Goal: Answer question/provide support: Share knowledge or assist other users

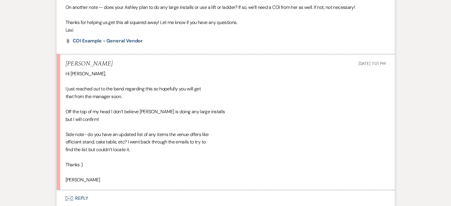
scroll to position [762, 0]
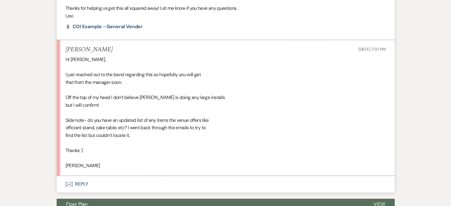
click at [85, 176] on button "Envelope Reply" at bounding box center [226, 184] width 338 height 17
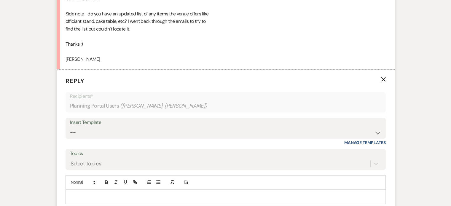
scroll to position [882, 0]
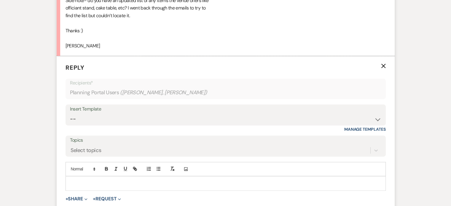
click at [95, 180] on p at bounding box center [225, 183] width 311 height 7
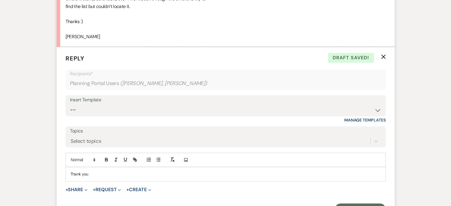
scroll to position [892, 0]
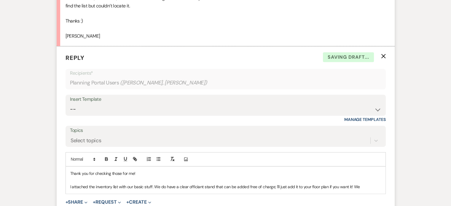
click at [95, 167] on div "Thank you for checking those for me! I attached the inventory list with our bas…" at bounding box center [226, 180] width 320 height 27
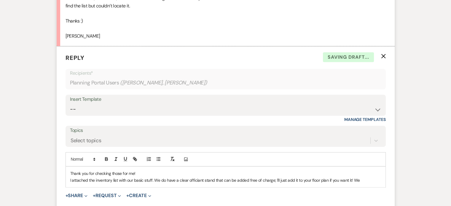
click at [358, 177] on p "I attached the inventory list with our basic stuff. We do have a clear offician…" at bounding box center [225, 180] width 311 height 7
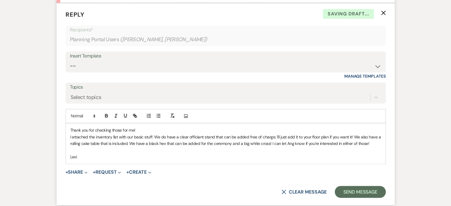
scroll to position [935, 0]
click at [84, 170] on button "+ Share Expand" at bounding box center [77, 172] width 22 height 5
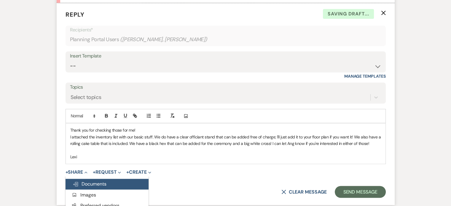
click at [90, 179] on button "Doc Upload Documents" at bounding box center [107, 184] width 83 height 11
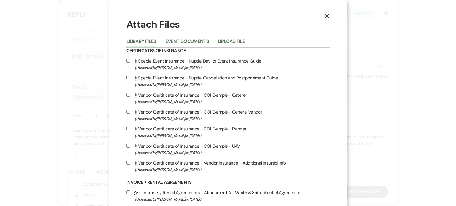
click at [228, 38] on li "Upload File" at bounding box center [236, 43] width 36 height 10
click at [225, 40] on button "Upload File" at bounding box center [231, 43] width 27 height 8
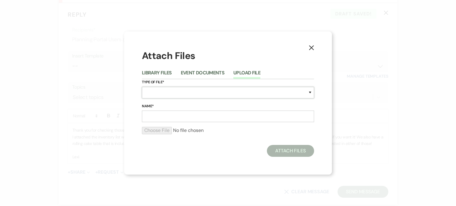
click at [196, 88] on select "Special Event Insurance Vendor Certificate of Insurance Contracts / Rental Agre…" at bounding box center [228, 93] width 172 height 12
select select "57"
click at [161, 91] on select "Special Event Insurance Vendor Certificate of Insurance Contracts / Rental Agre…" at bounding box center [228, 93] width 172 height 12
click at [160, 116] on input "Name*" at bounding box center [228, 117] width 172 height 12
type input "Inventory"
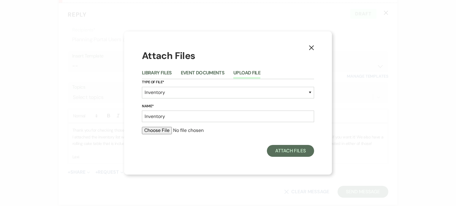
click at [151, 131] on input "file" at bounding box center [228, 130] width 172 height 7
type input "C:\fakepath\WS Inventory.pdf"
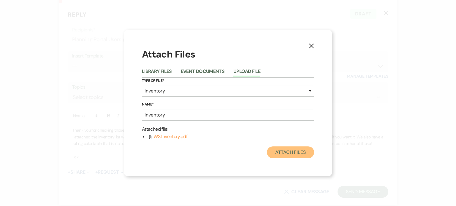
click at [294, 153] on button "Attach Files" at bounding box center [290, 153] width 47 height 12
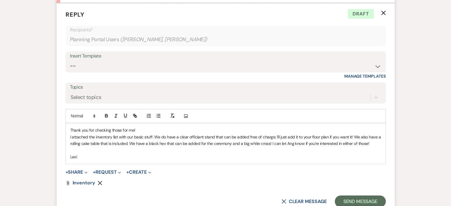
click at [163, 127] on p "Thank you for checking those for me!" at bounding box center [225, 130] width 311 height 7
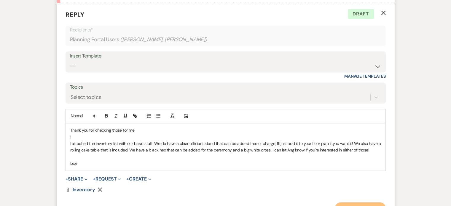
click at [367, 202] on button "Send Message" at bounding box center [360, 208] width 51 height 12
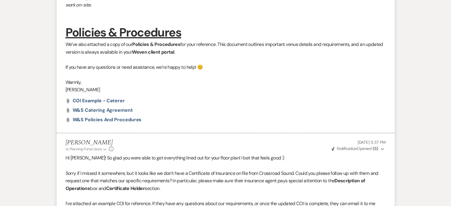
scroll to position [469, 0]
